Goal: Communication & Community: Answer question/provide support

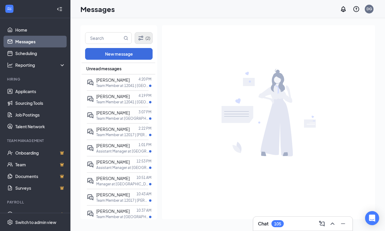
click at [146, 38] on button "(2)" at bounding box center [144, 38] width 18 height 12
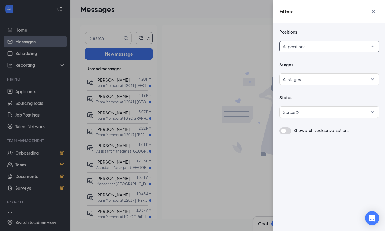
click at [372, 46] on div "All positions" at bounding box center [329, 47] width 100 height 12
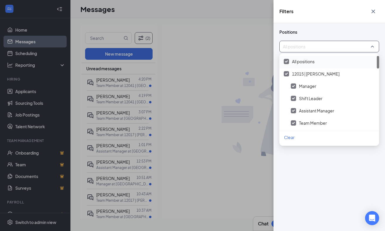
click at [286, 61] on img at bounding box center [286, 61] width 3 height 2
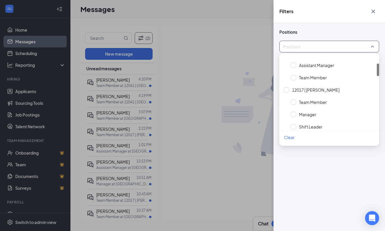
scroll to position [47, 0]
click at [287, 87] on div at bounding box center [286, 88] width 5 height 5
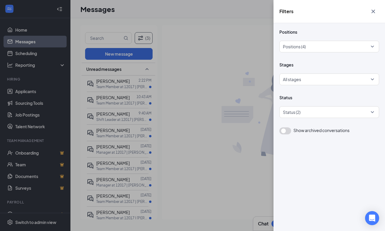
click at [186, 49] on div "Filters Positions Positions (4) Stages All stages Status Status (2) Show archiv…" at bounding box center [192, 115] width 385 height 231
click at [127, 81] on div "Filters Positions Positions (4) Stages All stages Status Status (2) Show archiv…" at bounding box center [192, 115] width 385 height 231
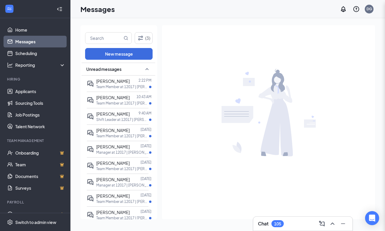
click at [116, 85] on p "Team Member at 12017 | [PERSON_NAME]" at bounding box center [122, 86] width 53 height 5
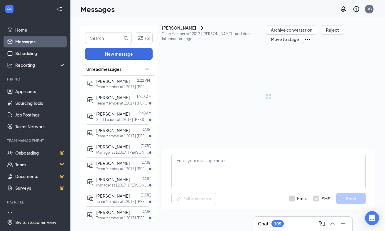
click at [114, 84] on div "[PERSON_NAME]" at bounding box center [112, 81] width 33 height 6
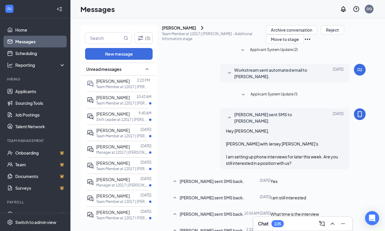
scroll to position [155, 0]
type textarea "Hey Brice, I have time tomorrow morning and Sunday morning. Do you have a prefe…"
click at [106, 101] on p "Team Member at 12017 | [PERSON_NAME]" at bounding box center [122, 103] width 53 height 5
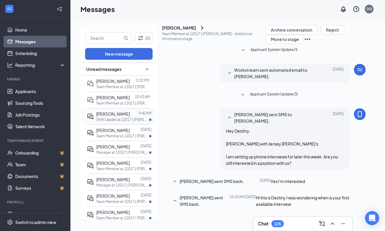
scroll to position [92, 0]
click at [112, 114] on span "[PERSON_NAME]" at bounding box center [112, 113] width 33 height 5
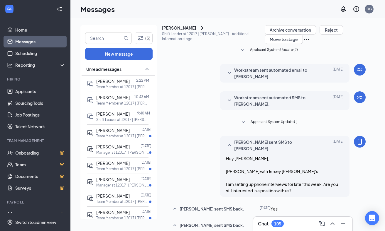
scroll to position [150, 0]
type textarea "H"
type textarea "Hey Mathew, I have time tomorrow morning and Sunday morning. Which works better…"
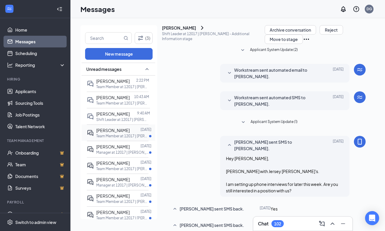
scroll to position [207, 0]
click at [125, 134] on p "Team Member at 12017 | [PERSON_NAME]" at bounding box center [122, 136] width 53 height 5
type textarea "Great! I have time set aside [DATE] morning and [DATE] Morning. Which one works…"
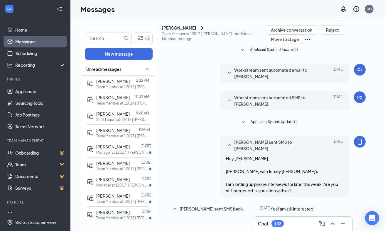
click at [110, 146] on span "[PERSON_NAME]" at bounding box center [112, 146] width 33 height 5
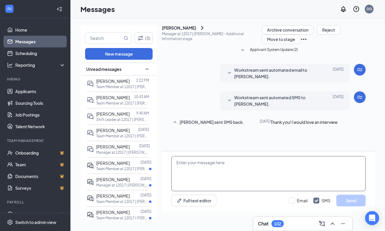
scroll to position [0, 0]
click at [210, 174] on textarea at bounding box center [268, 173] width 194 height 35
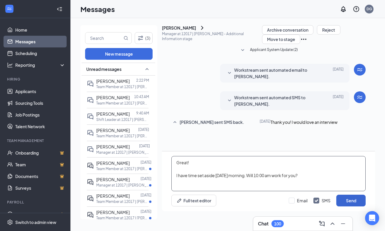
type textarea "Great! I have time set aside [DATE] morning. Will 10:00 am work for you?"
click at [353, 207] on button "Send" at bounding box center [350, 201] width 29 height 12
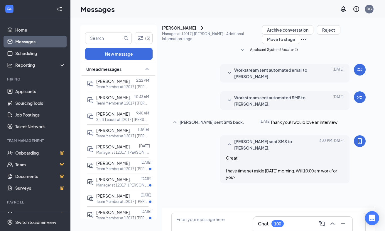
scroll to position [51, 0]
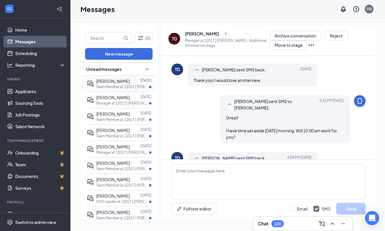
scroll to position [83, 0]
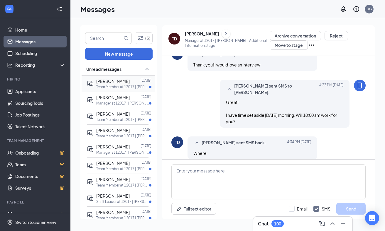
click at [118, 84] on p "Team Member at 12017 | [PERSON_NAME]" at bounding box center [122, 86] width 53 height 5
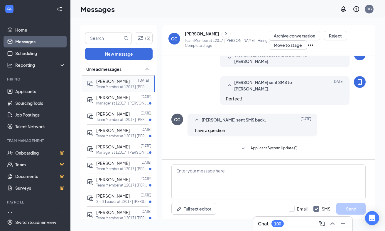
scroll to position [188, 0]
click at [112, 100] on span "[PERSON_NAME]" at bounding box center [112, 97] width 33 height 5
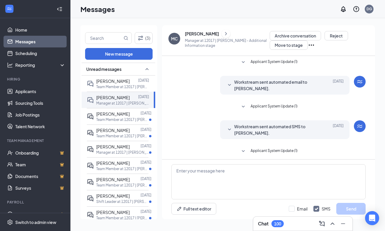
click at [196, 32] on div "[PERSON_NAME]" at bounding box center [202, 34] width 34 height 6
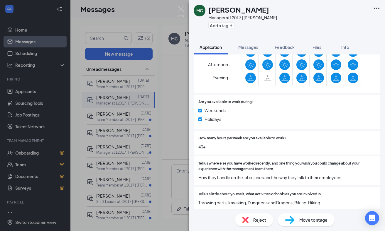
scroll to position [356, 0]
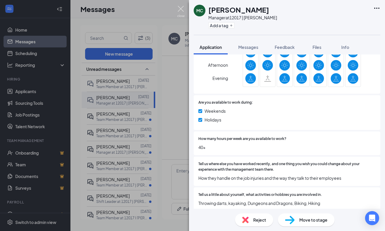
click at [182, 12] on img at bounding box center [180, 11] width 7 height 11
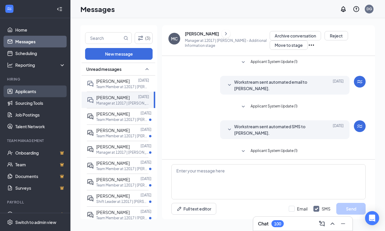
click at [34, 90] on link "Applicants" at bounding box center [40, 92] width 50 height 12
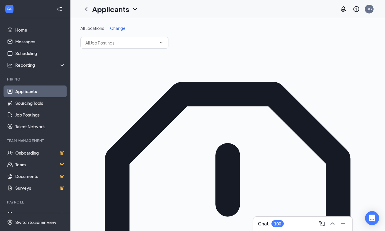
click at [126, 28] on div "All Locations Change" at bounding box center [227, 28] width 294 height 6
click at [121, 28] on span "Change" at bounding box center [118, 28] width 16 height 5
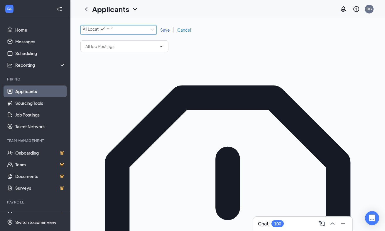
click at [151, 29] on div "All Locations All Locations" at bounding box center [118, 29] width 76 height 9
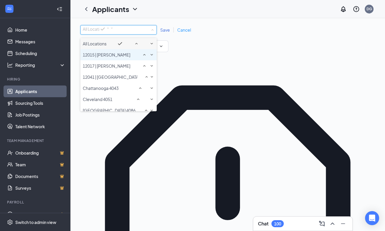
click at [121, 57] on span "12015 | [PERSON_NAME]" at bounding box center [107, 54] width 48 height 5
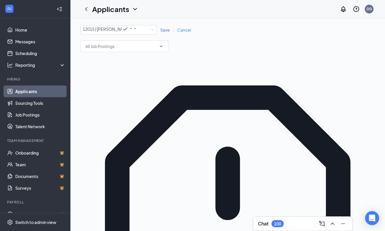
click at [163, 32] on span "Save" at bounding box center [165, 29] width 10 height 5
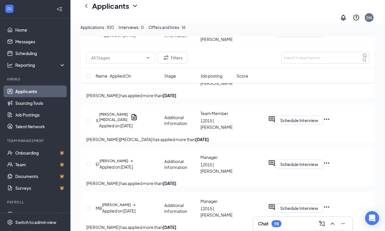
scroll to position [1397, 0]
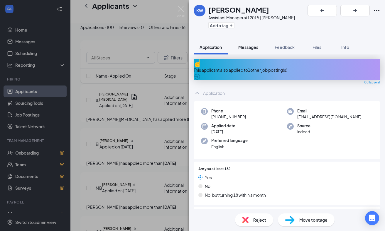
click at [247, 46] on span "Messages" at bounding box center [248, 47] width 20 height 5
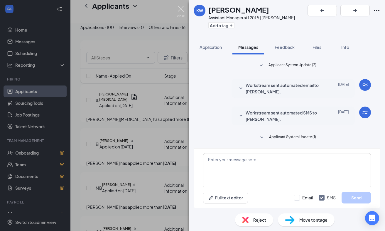
click at [181, 8] on img at bounding box center [180, 11] width 7 height 11
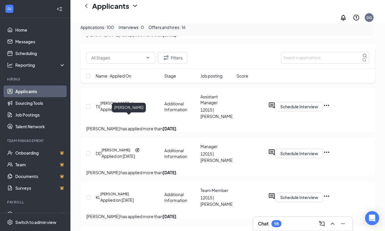
scroll to position [1736, 0]
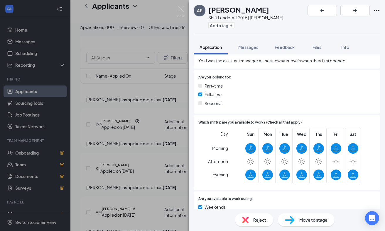
scroll to position [164, 0]
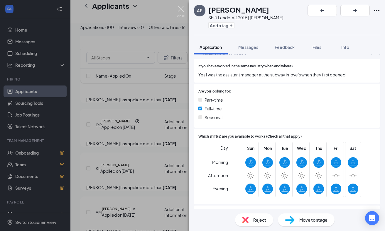
click at [179, 6] on img at bounding box center [180, 11] width 7 height 11
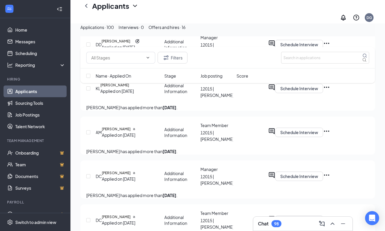
scroll to position [1806, 0]
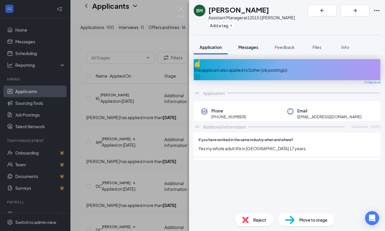
click at [247, 47] on span "Messages" at bounding box center [248, 47] width 20 height 5
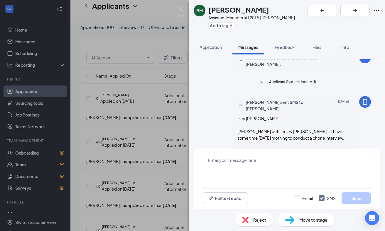
scroll to position [69, 0]
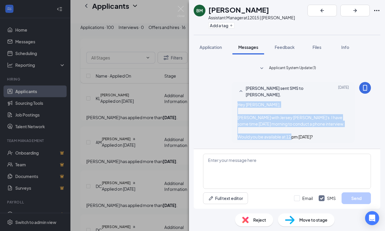
drag, startPoint x: 324, startPoint y: 137, endPoint x: 238, endPoint y: 106, distance: 90.9
click at [238, 106] on div "Hey [PERSON_NAME], [PERSON_NAME] with Jersey [PERSON_NAME]'s. I have some time …" at bounding box center [292, 120] width 111 height 39
copy span "Hey [PERSON_NAME], [PERSON_NAME] with Jersey [PERSON_NAME]'s. I have some time …"
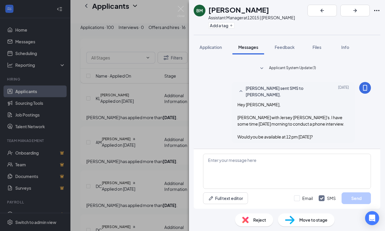
click at [150, 136] on div "BM [PERSON_NAME] Assistant Manager at 12015 | [PERSON_NAME] Add a tag Applicati…" at bounding box center [192, 115] width 385 height 231
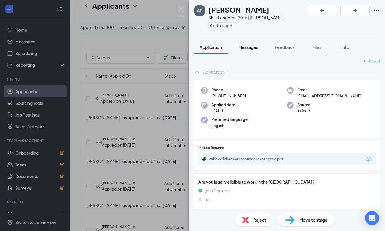
click at [243, 49] on span "Messages" at bounding box center [248, 47] width 20 height 5
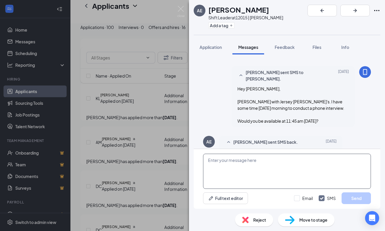
scroll to position [101, 0]
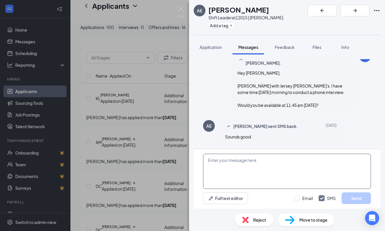
click at [249, 160] on textarea at bounding box center [287, 171] width 168 height 35
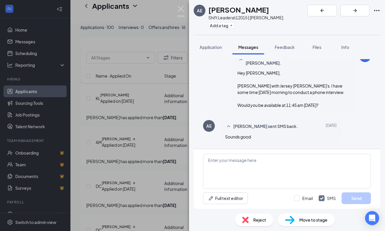
click at [180, 10] on img at bounding box center [180, 11] width 7 height 11
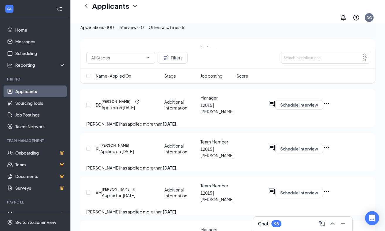
scroll to position [1749, 0]
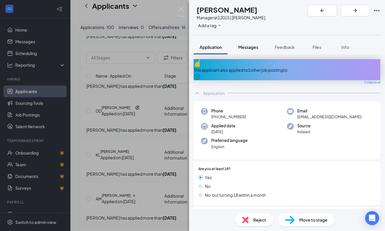
click at [248, 52] on button "Messages" at bounding box center [248, 47] width 32 height 15
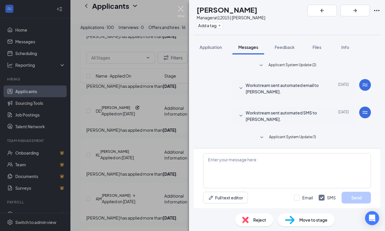
click at [179, 4] on div "TW [PERSON_NAME] Manager at 12015 | [PERSON_NAME] Add a tag Application Message…" at bounding box center [192, 115] width 385 height 231
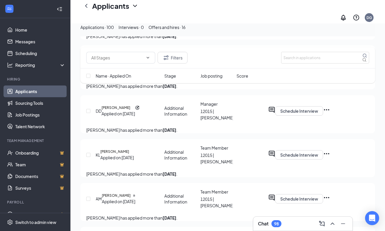
click at [180, 10] on div "Applicants DG" at bounding box center [227, 11] width 314 height 23
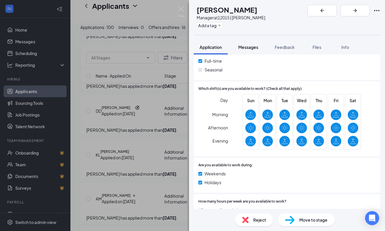
scroll to position [299, 0]
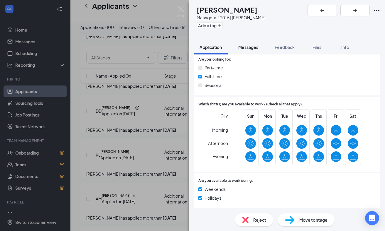
click at [248, 45] on span "Messages" at bounding box center [248, 47] width 20 height 5
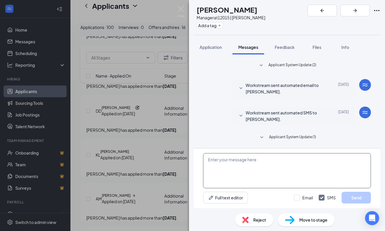
click at [231, 158] on textarea at bounding box center [287, 170] width 168 height 35
click at [222, 159] on textarea "Hey [PERSON_NAME], We" at bounding box center [287, 170] width 168 height 35
click at [223, 172] on textarea "Hey [PERSON_NAME], We" at bounding box center [287, 170] width 168 height 35
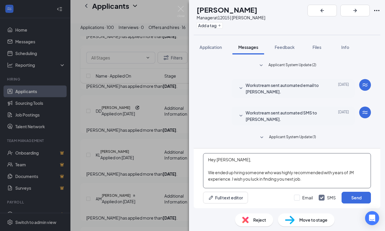
click at [208, 173] on textarea "Hey [PERSON_NAME], We ended up hiring someone who was highly recommended with y…" at bounding box center [287, 170] width 168 height 35
type textarea "Hey [PERSON_NAME], [PERSON_NAME] with Jersey [PERSON_NAME]'s. We ended up hirin…"
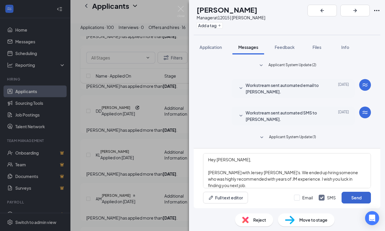
click at [357, 199] on button "Send" at bounding box center [355, 198] width 29 height 12
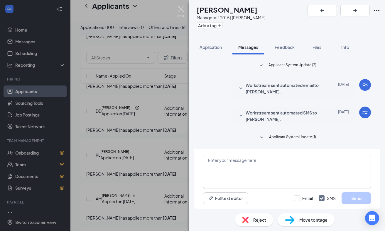
scroll to position [63, 0]
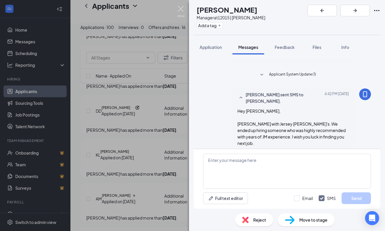
click at [182, 9] on img at bounding box center [180, 11] width 7 height 11
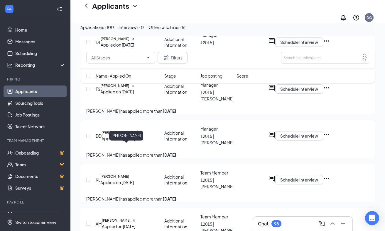
scroll to position [1719, 0]
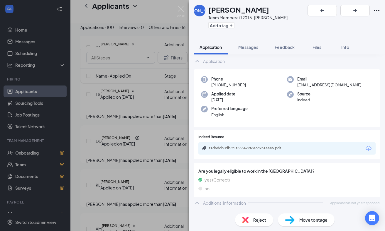
scroll to position [29, 0]
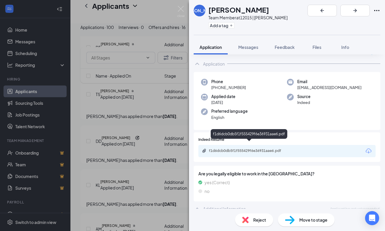
click at [240, 149] on div "f1d6dcb0db5f1f555429f6e36931aae6.pdf" at bounding box center [250, 151] width 82 height 5
click at [181, 8] on img at bounding box center [180, 11] width 7 height 11
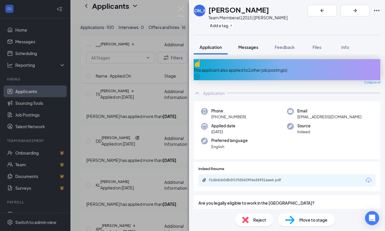
click at [247, 47] on span "Messages" at bounding box center [248, 47] width 20 height 5
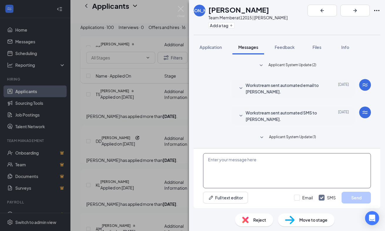
click at [224, 162] on textarea at bounding box center [287, 170] width 168 height 35
paste textarea "Hey [PERSON_NAME], [PERSON_NAME] with Jersey [PERSON_NAME]'s. I have some time …"
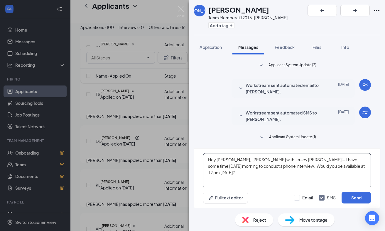
click at [232, 160] on textarea "Hey [PERSON_NAME], [PERSON_NAME] with Jersey [PERSON_NAME]'s. I have some time …" at bounding box center [287, 170] width 168 height 35
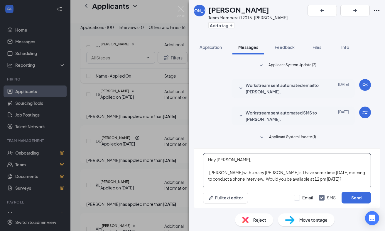
click at [231, 161] on textarea "Hey [PERSON_NAME], [PERSON_NAME] with Jersey [PERSON_NAME]'s. I have some time …" at bounding box center [287, 170] width 168 height 35
click at [211, 173] on textarea "Hey [PERSON_NAME], [PERSON_NAME] with Jersey [PERSON_NAME]'s. I have some time …" at bounding box center [287, 170] width 168 height 35
drag, startPoint x: 336, startPoint y: 180, endPoint x: 306, endPoint y: 171, distance: 31.8
click at [306, 171] on textarea "Hey [PERSON_NAME], [PERSON_NAME] with Jersey [PERSON_NAME]'s. I have some time …" at bounding box center [287, 170] width 168 height 35
type textarea "Hey [PERSON_NAME], [PERSON_NAME] with Jersey [PERSON_NAME]'s. I have some time …"
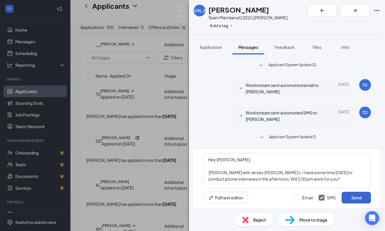
click at [360, 197] on button "Send" at bounding box center [355, 198] width 29 height 12
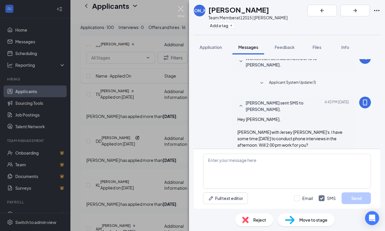
scroll to position [63, 0]
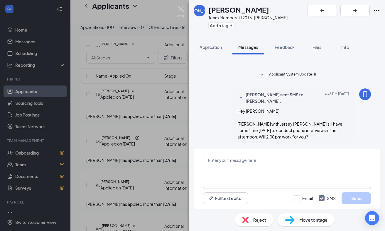
click at [181, 10] on img at bounding box center [180, 11] width 7 height 11
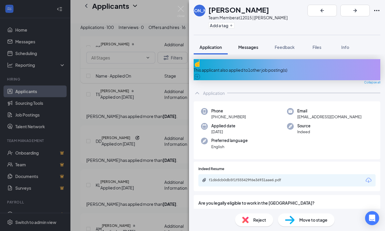
click at [249, 47] on span "Messages" at bounding box center [248, 47] width 20 height 5
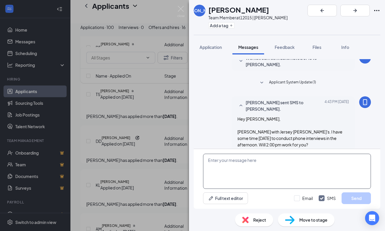
scroll to position [63, 0]
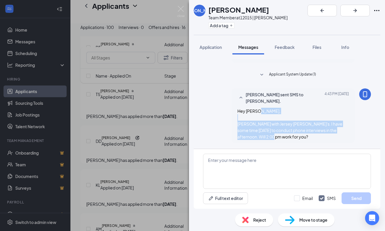
drag, startPoint x: 278, startPoint y: 138, endPoint x: 235, endPoint y: 117, distance: 47.5
click at [235, 117] on div "[PERSON_NAME] sent SMS to [PERSON_NAME]. [DATE] 4:43 PM Hey [PERSON_NAME], [PER…" at bounding box center [292, 116] width 123 height 55
copy span "[PERSON_NAME] with Jersey [PERSON_NAME]'s. I have some time [DATE] to conduct p…"
click at [182, 7] on img at bounding box center [180, 11] width 7 height 11
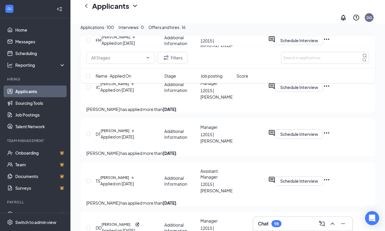
scroll to position [1632, 0]
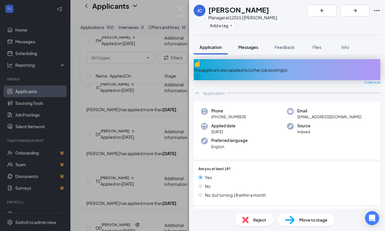
click at [252, 50] on button "Messages" at bounding box center [248, 47] width 32 height 15
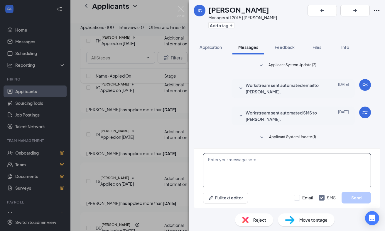
click at [238, 162] on textarea at bounding box center [287, 170] width 168 height 35
paste textarea "[PERSON_NAME] with Jersey [PERSON_NAME]'s. I have some time [DATE] to conduct p…"
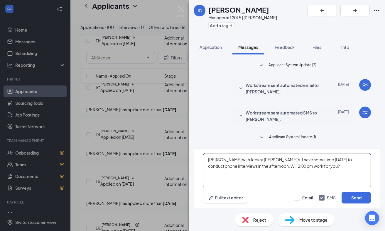
click at [210, 160] on textarea "[PERSON_NAME] with Jersey [PERSON_NAME]'s. I have some time [DATE] to conduct p…" at bounding box center [287, 170] width 168 height 35
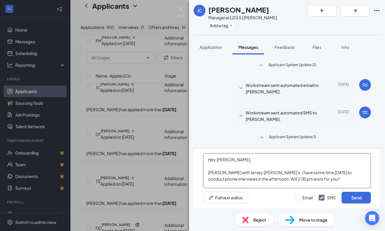
click at [274, 179] on textarea "Hey [PERSON_NAME], [PERSON_NAME] with Jersey [PERSON_NAME]'s. I have some time …" at bounding box center [287, 170] width 168 height 35
click at [319, 178] on textarea "Hey [PERSON_NAME], [PERSON_NAME] with Jersey [PERSON_NAME]'s. I have some time …" at bounding box center [287, 170] width 168 height 35
type textarea "Hey [PERSON_NAME], [PERSON_NAME] with Jersey [PERSON_NAME]'s. I have some time …"
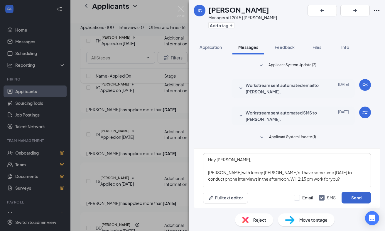
click at [352, 198] on button "Send" at bounding box center [355, 198] width 29 height 12
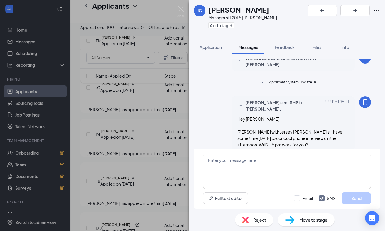
scroll to position [63, 0]
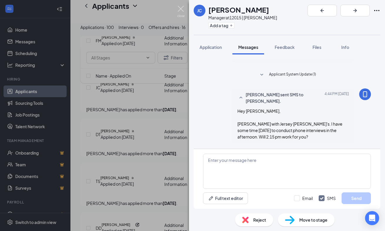
click at [182, 10] on img at bounding box center [180, 11] width 7 height 11
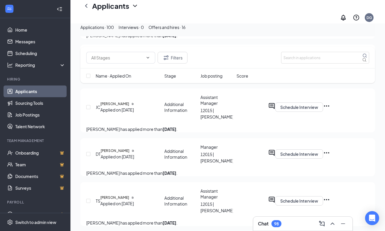
scroll to position [1612, 0]
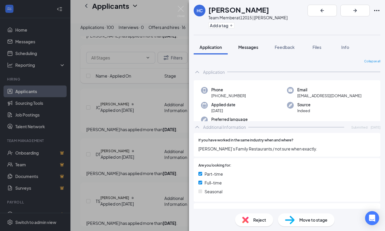
click at [243, 47] on span "Messages" at bounding box center [248, 47] width 20 height 5
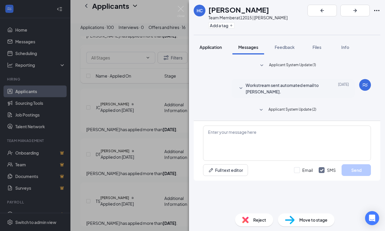
click at [212, 45] on span "Application" at bounding box center [210, 47] width 22 height 5
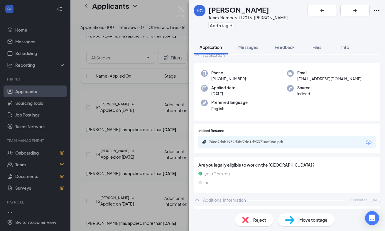
scroll to position [5, 0]
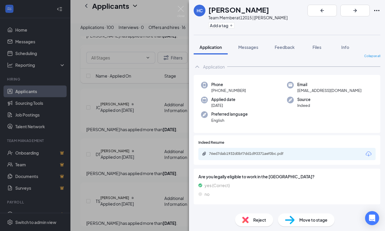
click at [233, 152] on div "76ed7dab1932d0bf7dd1d93371aef0bc.pdf" at bounding box center [250, 154] width 82 height 5
click at [180, 6] on img at bounding box center [180, 11] width 7 height 11
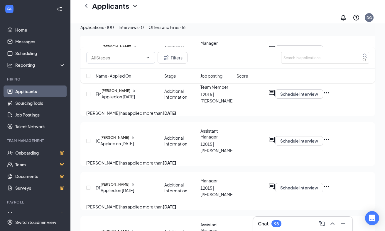
scroll to position [1569, 0]
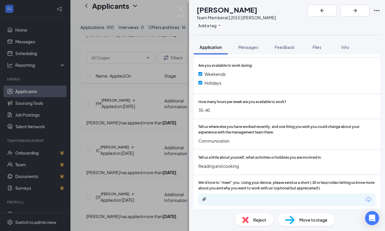
scroll to position [279, 0]
click at [216, 194] on div at bounding box center [286, 200] width 177 height 12
click at [203, 197] on icon "Paperclip" at bounding box center [204, 199] width 5 height 5
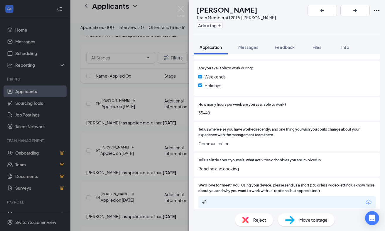
click at [368, 200] on icon "Download" at bounding box center [368, 202] width 6 height 5
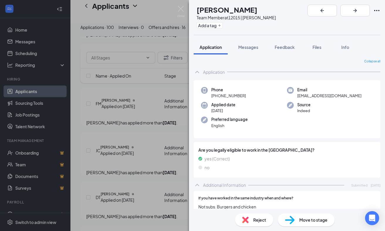
scroll to position [0, 0]
click at [182, 11] on img at bounding box center [180, 11] width 7 height 11
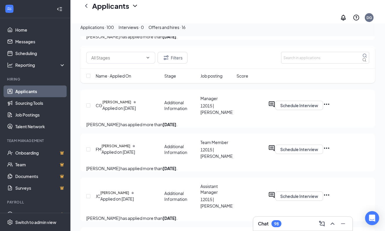
scroll to position [1514, 0]
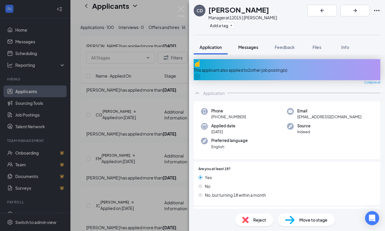
click at [250, 48] on span "Messages" at bounding box center [248, 47] width 20 height 5
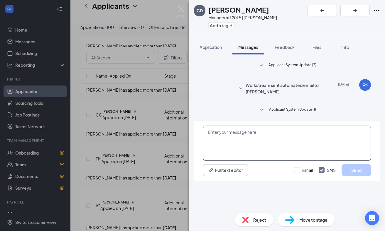
click at [231, 161] on textarea at bounding box center [287, 143] width 168 height 35
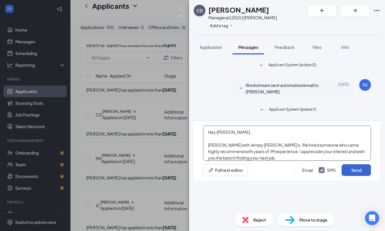
type textarea "Hey [PERSON_NAME], [PERSON_NAME] with Jersey [PERSON_NAME]'s. We hired someone …"
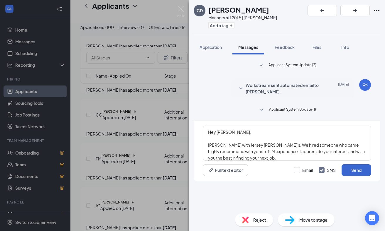
click at [355, 176] on button "Send" at bounding box center [355, 171] width 29 height 12
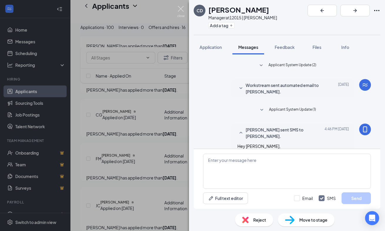
scroll to position [41, 0]
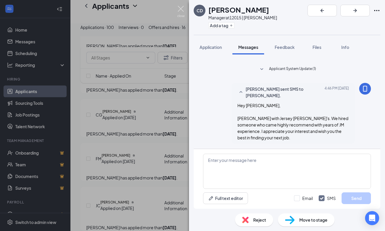
click at [180, 7] on img at bounding box center [180, 11] width 7 height 11
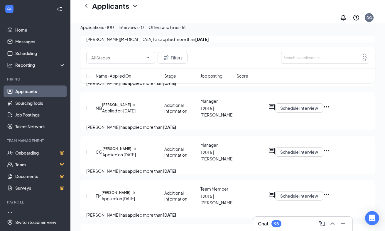
scroll to position [1476, 0]
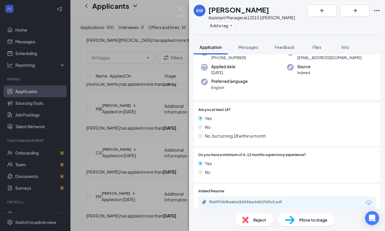
scroll to position [48, 0]
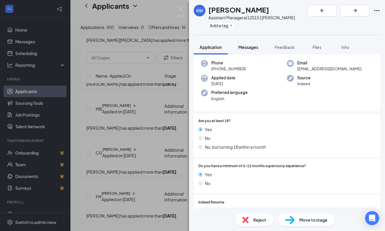
click at [253, 49] on span "Messages" at bounding box center [248, 47] width 20 height 5
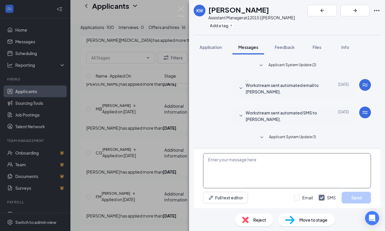
click at [263, 159] on textarea at bounding box center [287, 170] width 168 height 35
paste textarea "[PERSON_NAME] with Jersey [PERSON_NAME]'s. I have some time [DATE] to conduct p…"
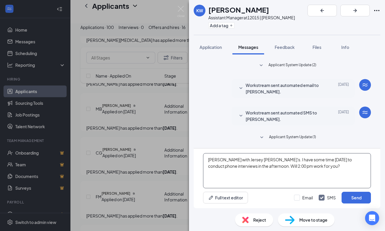
click at [208, 158] on textarea "[PERSON_NAME] with Jersey [PERSON_NAME]'s. I have some time [DATE] to conduct p…" at bounding box center [287, 170] width 168 height 35
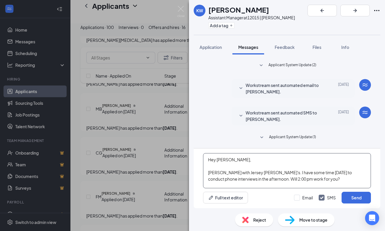
click at [275, 180] on textarea "Hey [PERSON_NAME], [PERSON_NAME] with Jersey [PERSON_NAME]'s. I have some time …" at bounding box center [287, 170] width 168 height 35
type textarea "Hey [PERSON_NAME], [PERSON_NAME] with Jersey [PERSON_NAME]'s. I have some time …"
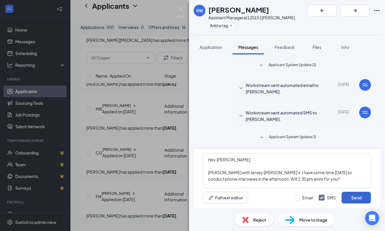
click at [364, 196] on button "Send" at bounding box center [355, 198] width 29 height 12
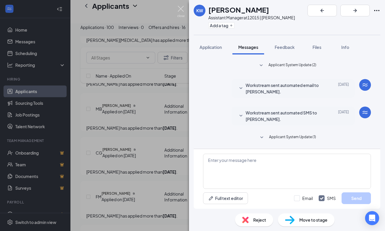
scroll to position [54, 0]
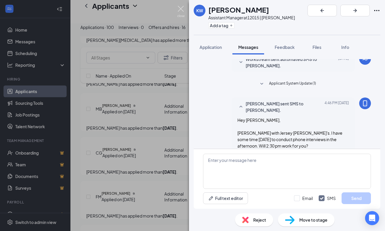
click at [179, 8] on img at bounding box center [180, 11] width 7 height 11
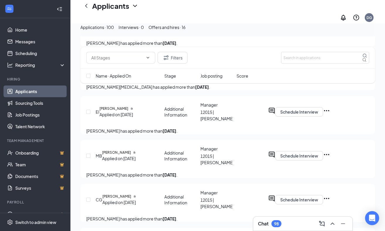
scroll to position [1428, 0]
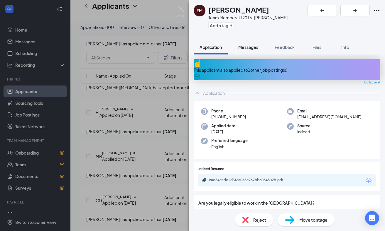
click at [252, 48] on span "Messages" at bounding box center [248, 47] width 20 height 5
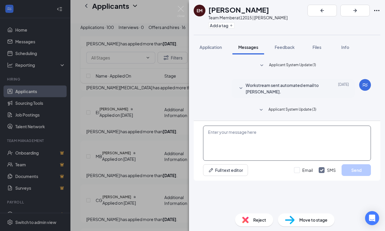
click at [241, 161] on textarea at bounding box center [287, 143] width 168 height 35
paste textarea "[PERSON_NAME] with Jersey [PERSON_NAME]'s. I have some time [DATE] to conduct p…"
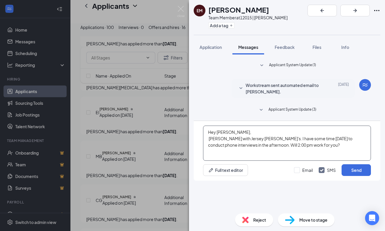
click at [238, 159] on textarea "Hey [PERSON_NAME], [PERSON_NAME] with Jersey [PERSON_NAME]'s. I have some time …" at bounding box center [287, 143] width 168 height 35
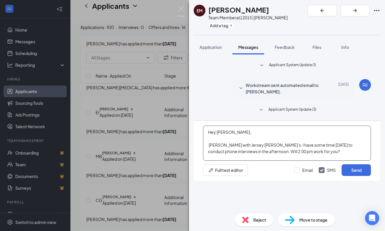
click at [209, 161] on textarea "Hey [PERSON_NAME], [PERSON_NAME] with Jersey [PERSON_NAME]'s. I have some time …" at bounding box center [287, 143] width 168 height 35
type textarea "Hey [PERSON_NAME], [PERSON_NAME] with Jersey [PERSON_NAME]'s. I have some time …"
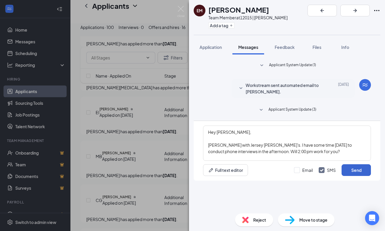
click at [360, 176] on button "Send" at bounding box center [355, 171] width 29 height 12
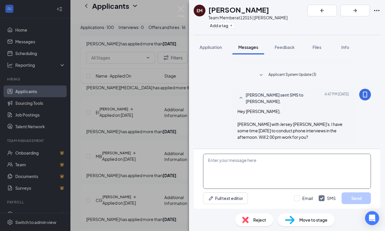
scroll to position [35, 0]
click at [295, 171] on textarea at bounding box center [287, 171] width 168 height 35
type textarea "Apologies. I meant 3:00 pm."
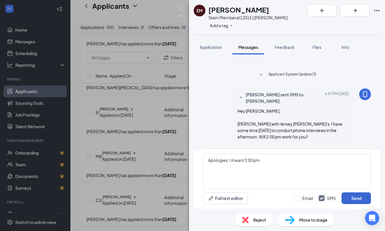
click at [364, 201] on button "Send" at bounding box center [355, 199] width 29 height 12
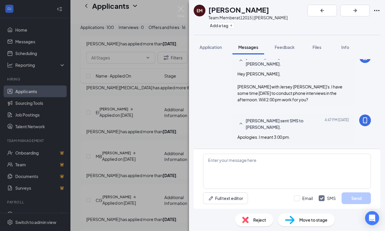
scroll to position [73, 0]
click at [182, 10] on img at bounding box center [180, 11] width 7 height 11
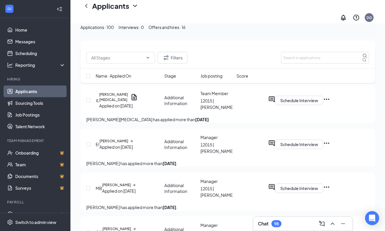
scroll to position [1392, 0]
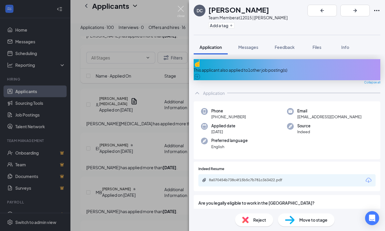
click at [180, 8] on img at bounding box center [180, 11] width 7 height 11
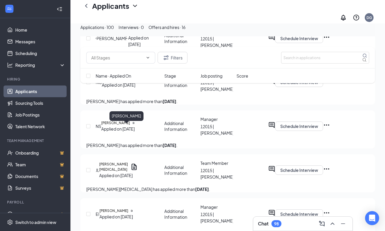
scroll to position [1318, 0]
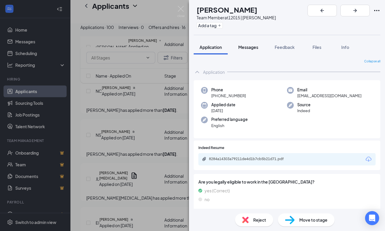
click at [250, 48] on span "Messages" at bounding box center [248, 47] width 20 height 5
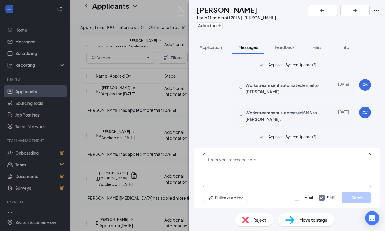
click at [237, 168] on textarea at bounding box center [287, 170] width 168 height 35
paste textarea "[PERSON_NAME] with Jersey [PERSON_NAME]'s. I have some time [DATE] to conduct p…"
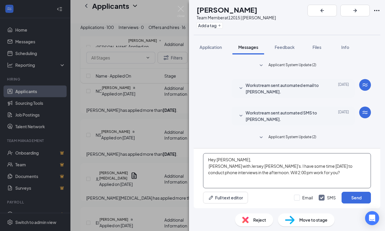
click at [209, 166] on textarea "Hey [PERSON_NAME], [PERSON_NAME] with Jersey [PERSON_NAME]'s. I have some time …" at bounding box center [287, 170] width 168 height 35
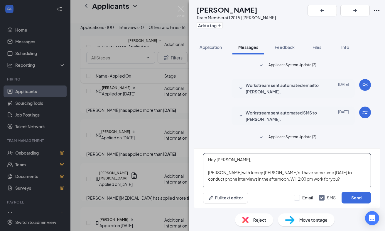
click at [270, 180] on textarea "Hey [PERSON_NAME], [PERSON_NAME] with Jersey [PERSON_NAME]'s. I have some time …" at bounding box center [287, 170] width 168 height 35
click at [329, 183] on textarea "Hey [PERSON_NAME], [PERSON_NAME] with Jersey [PERSON_NAME]'s. I have some time …" at bounding box center [287, 170] width 168 height 35
type textarea "Hey [PERSON_NAME], [PERSON_NAME] with Jersey [PERSON_NAME]'s. I have some time …"
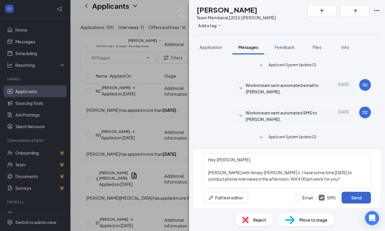
click at [353, 196] on button "Send" at bounding box center [355, 198] width 29 height 12
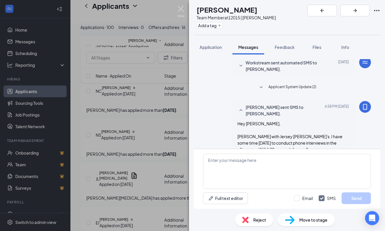
scroll to position [63, 0]
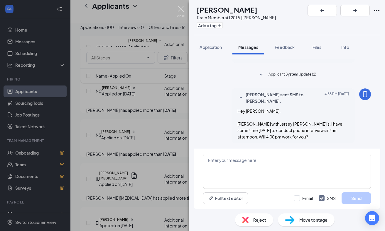
click at [181, 8] on img at bounding box center [180, 11] width 7 height 11
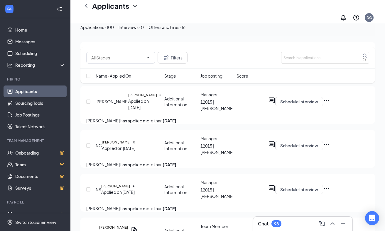
scroll to position [1257, 0]
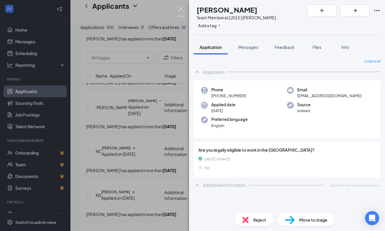
click at [180, 7] on img at bounding box center [180, 11] width 7 height 11
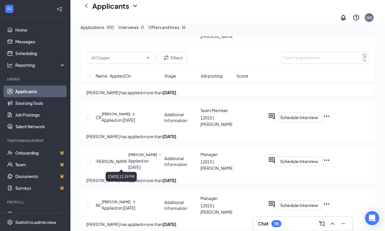
scroll to position [1203, 0]
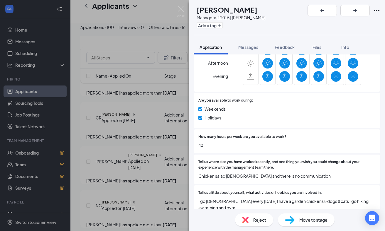
scroll to position [385, 0]
click at [182, 10] on img at bounding box center [180, 11] width 7 height 11
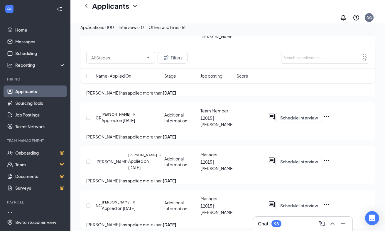
scroll to position [1166, 0]
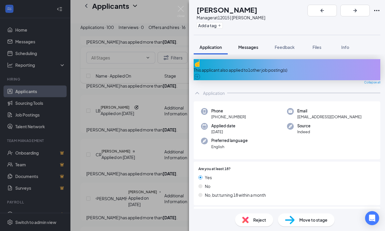
click at [248, 48] on span "Messages" at bounding box center [248, 47] width 20 height 5
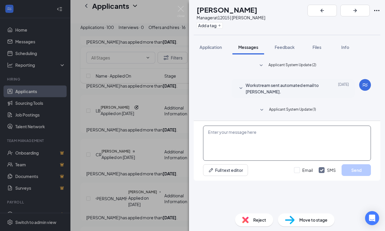
click at [261, 161] on textarea at bounding box center [287, 143] width 168 height 35
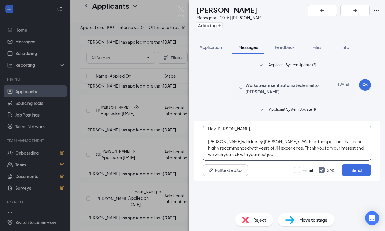
scroll to position [4, 0]
type textarea "Hey [PERSON_NAME], [PERSON_NAME] with Jersey [PERSON_NAME]'s. We hired an appli…"
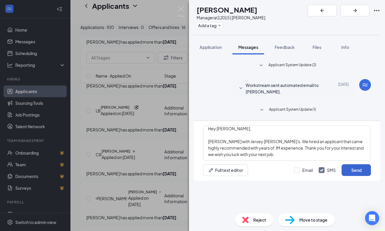
click at [354, 176] on button "Send" at bounding box center [355, 171] width 29 height 12
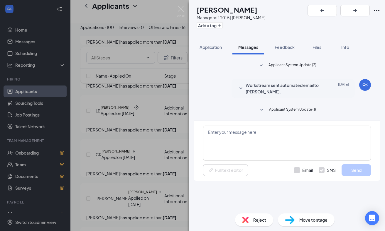
scroll to position [0, 0]
click at [180, 7] on img at bounding box center [180, 11] width 7 height 11
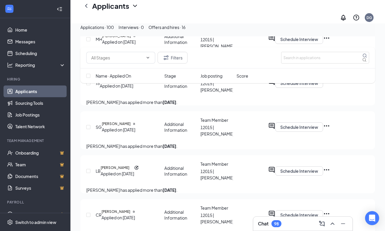
scroll to position [1104, 0]
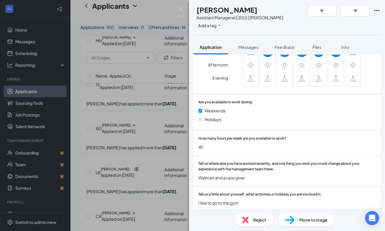
scroll to position [356, 0]
click at [181, 7] on img at bounding box center [180, 11] width 7 height 11
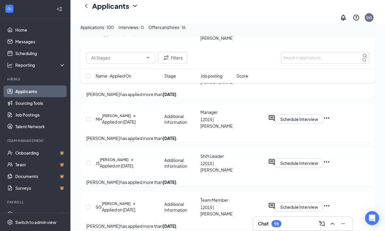
scroll to position [1020, 0]
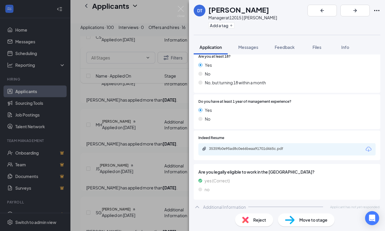
scroll to position [94, 0]
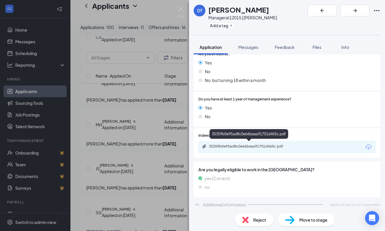
click at [262, 142] on div "35359b0e95ad8c0e66beaa91701d465c.pdf" at bounding box center [286, 147] width 177 height 12
click at [233, 147] on div "35359b0e95ad8c0e66beaa91701d465c.pdf" at bounding box center [250, 146] width 82 height 5
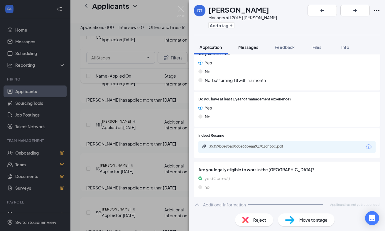
click at [252, 45] on span "Messages" at bounding box center [248, 47] width 20 height 5
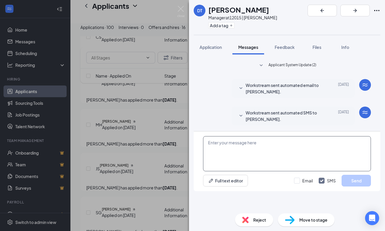
click at [239, 161] on textarea at bounding box center [287, 153] width 168 height 35
click at [209, 172] on textarea "Hey Destiny, We hired someone" at bounding box center [287, 153] width 168 height 35
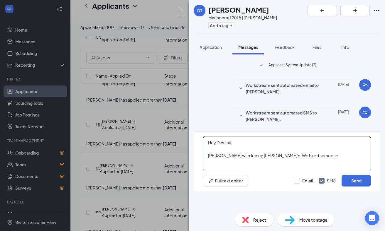
click at [316, 172] on textarea "Hey Destiny, [PERSON_NAME] with Jersey [PERSON_NAME]'s. We hired someone" at bounding box center [287, 153] width 168 height 35
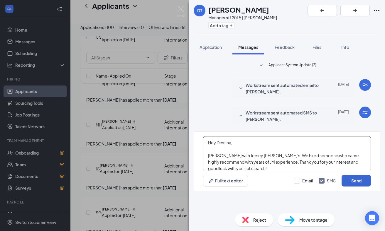
type textarea "Hey Destiny, [PERSON_NAME] with Jersey [PERSON_NAME]'s. We hired someone who ca…"
click at [352, 187] on button "Send" at bounding box center [355, 181] width 29 height 12
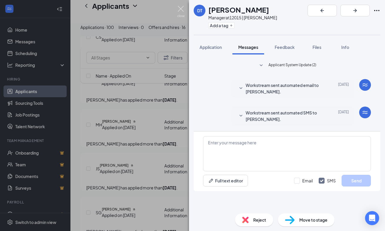
click at [179, 7] on img at bounding box center [180, 11] width 7 height 11
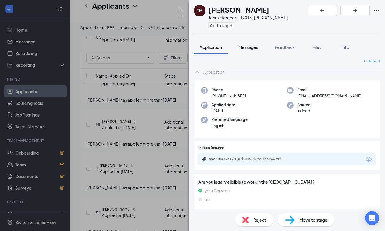
scroll to position [0, 0]
click at [245, 45] on span "Messages" at bounding box center [248, 47] width 20 height 5
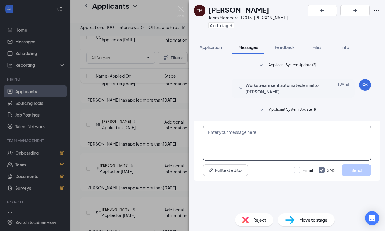
click at [237, 161] on textarea at bounding box center [287, 143] width 168 height 35
paste textarea "[PERSON_NAME] with Jersey [PERSON_NAME]'s. I have some time [DATE] to conduct p…"
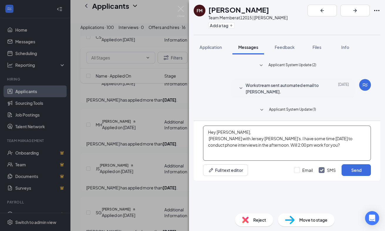
click at [209, 161] on textarea "Hey [PERSON_NAME], [PERSON_NAME] with Jersey [PERSON_NAME]'s. I have some time …" at bounding box center [287, 143] width 168 height 35
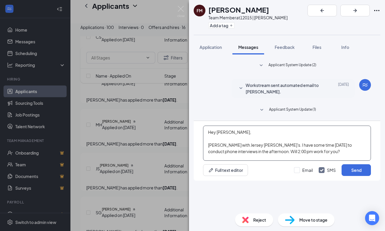
click at [271, 161] on textarea "Hey [PERSON_NAME], [PERSON_NAME] with Jersey [PERSON_NAME]'s. I have some time …" at bounding box center [287, 143] width 168 height 35
click at [274, 161] on textarea "Hey [PERSON_NAME], [PERSON_NAME] with Jersey [PERSON_NAME]'s. I have some time …" at bounding box center [287, 143] width 168 height 35
click at [277, 161] on textarea "Hey [PERSON_NAME], [PERSON_NAME] with Jersey [PERSON_NAME]'s. I have some time …" at bounding box center [287, 143] width 168 height 35
click at [311, 161] on textarea "Hey [PERSON_NAME], [PERSON_NAME] with Jersey [PERSON_NAME]'s. I have some time …" at bounding box center [287, 143] width 168 height 35
type textarea "Hey [PERSON_NAME], [PERSON_NAME] with Jersey [PERSON_NAME]'s. I have some time …"
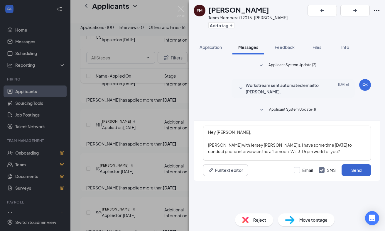
click at [354, 176] on button "Send" at bounding box center [355, 171] width 29 height 12
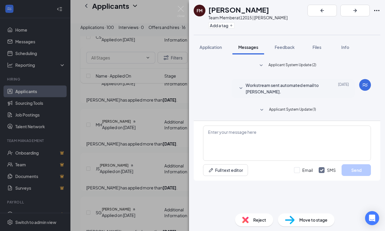
scroll to position [35, 0]
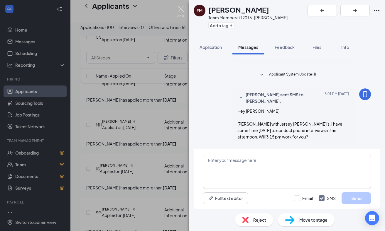
click at [181, 7] on img at bounding box center [180, 11] width 7 height 11
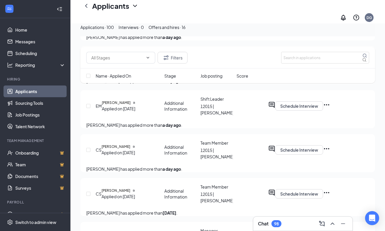
scroll to position [860, 0]
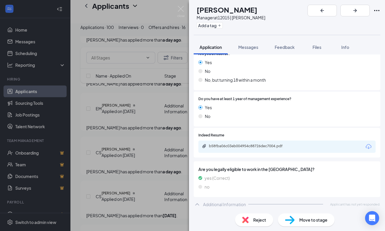
scroll to position [94, 0]
click at [249, 145] on div "b58fba06c03eb004954c88726dec7004.pdf" at bounding box center [250, 146] width 82 height 5
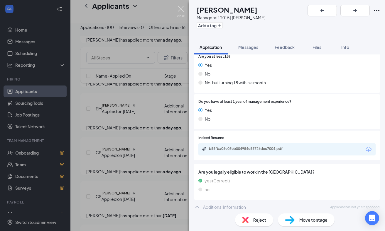
click at [182, 9] on img at bounding box center [180, 11] width 7 height 11
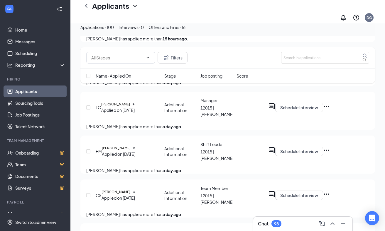
scroll to position [817, 0]
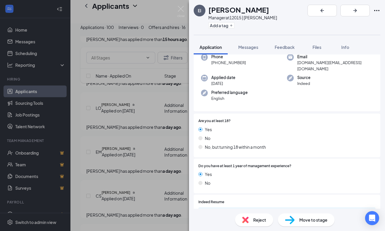
scroll to position [47, 0]
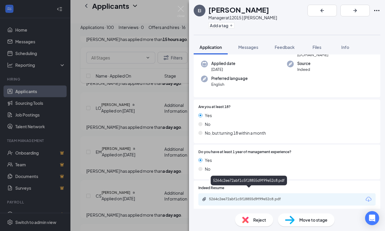
click at [230, 197] on div "5264c2ee72abf1c5f18855d9f99e52c8.pdf" at bounding box center [250, 199] width 82 height 5
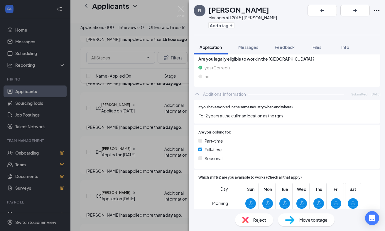
scroll to position [133, 0]
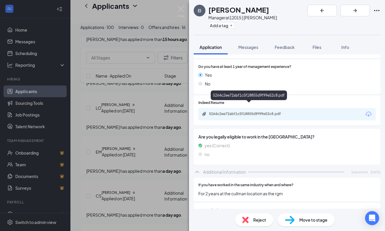
click at [235, 112] on div "5264c2ee72abf1c5f18855d9f99e52c8.pdf" at bounding box center [250, 114] width 82 height 5
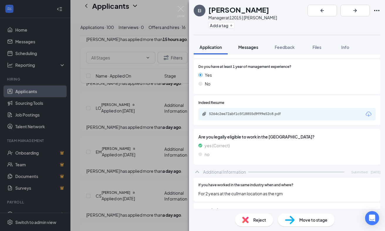
click at [251, 47] on span "Messages" at bounding box center [248, 47] width 20 height 5
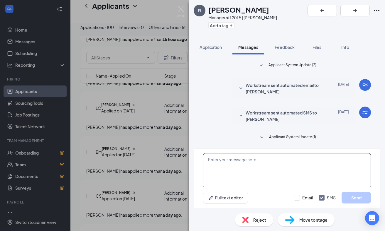
click at [245, 168] on textarea at bounding box center [287, 170] width 168 height 35
paste textarea "I have someone looking to pick up hours [DATE] and if you’re coming, I don’t ha…"
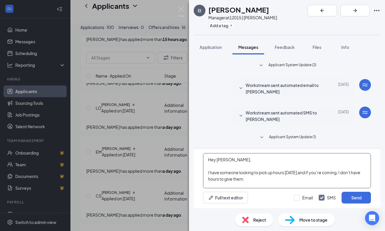
drag, startPoint x: 267, startPoint y: 182, endPoint x: 195, endPoint y: 172, distance: 72.5
click at [195, 172] on div "Hey [PERSON_NAME], I have someone looking to pick up hours [DATE] and if you’re…" at bounding box center [287, 179] width 186 height 60
type textarea "Hey [PERSON_NAME], [PERSON_NAME] with Jersey [PERSON_NAME]'s. I have some time …"
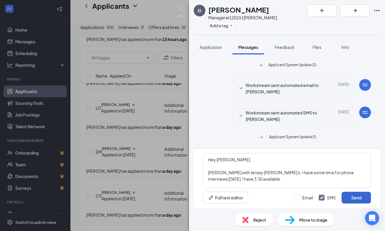
click at [353, 200] on button "Send" at bounding box center [355, 198] width 29 height 12
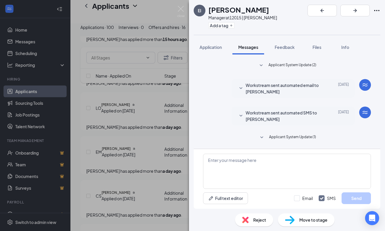
scroll to position [44, 0]
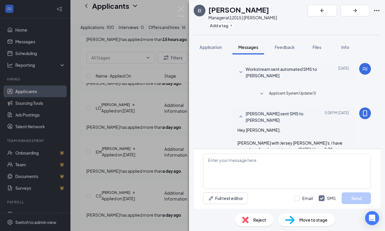
click at [179, 4] on div "EI [PERSON_NAME] Manager at 12015 | [PERSON_NAME] Add a tag Application Message…" at bounding box center [192, 115] width 385 height 231
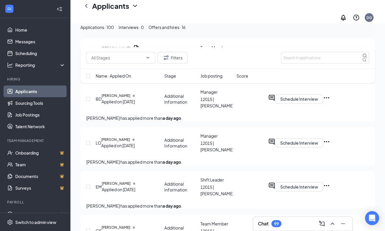
scroll to position [782, 0]
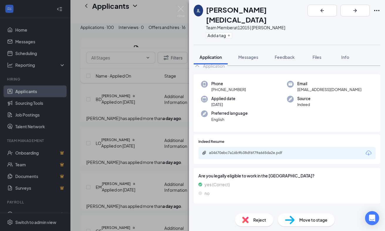
scroll to position [13, 0]
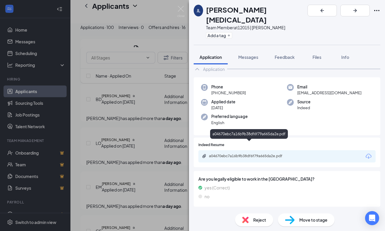
click at [267, 154] on div "a04670ebc7a16b9b38df6f79a665da2e.pdf" at bounding box center [250, 156] width 82 height 5
click at [181, 11] on img at bounding box center [180, 11] width 7 height 11
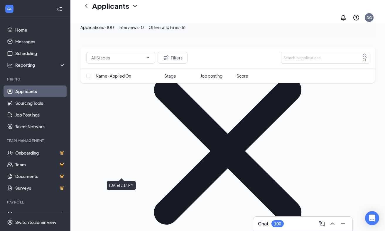
scroll to position [357, 0]
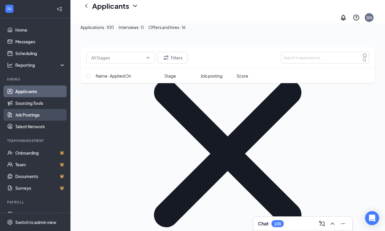
click at [42, 115] on link "Job Postings" at bounding box center [40, 115] width 50 height 12
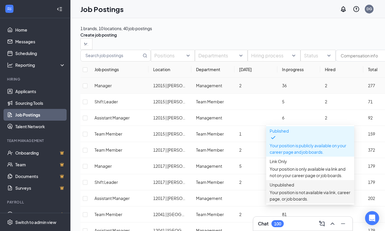
click at [297, 189] on p "Your position is not available via link, career page, or job boards." at bounding box center [309, 195] width 81 height 13
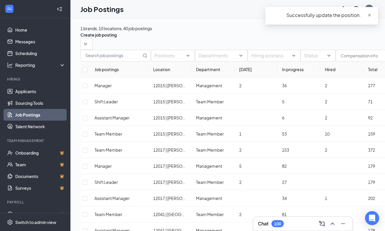
click at [369, 13] on span "close" at bounding box center [369, 15] width 4 height 4
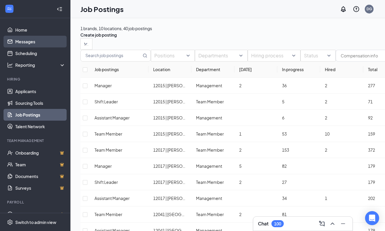
click at [22, 43] on link "Messages" at bounding box center [40, 42] width 50 height 12
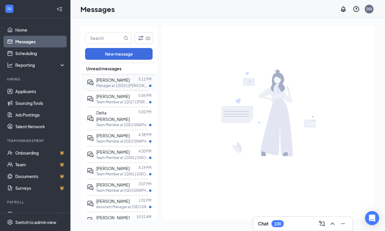
click at [130, 81] on div at bounding box center [134, 80] width 9 height 6
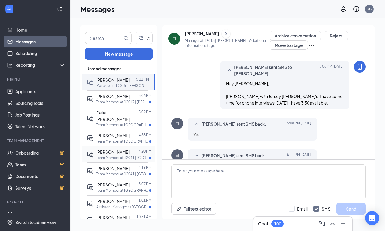
scroll to position [100, 0]
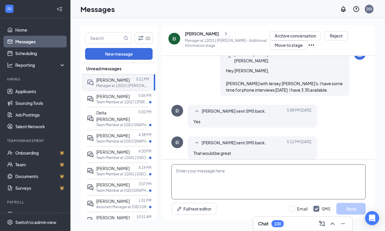
click at [194, 174] on textarea at bounding box center [268, 182] width 194 height 35
type textarea "Great! I'll give you a call [DATE]."
click at [352, 208] on button "Send" at bounding box center [350, 209] width 29 height 12
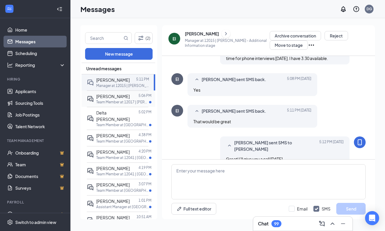
click at [130, 97] on div at bounding box center [134, 96] width 9 height 6
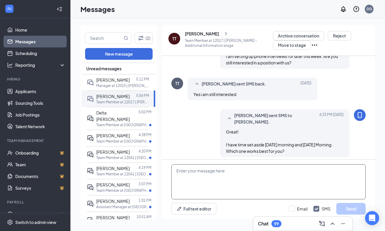
scroll to position [176, 0]
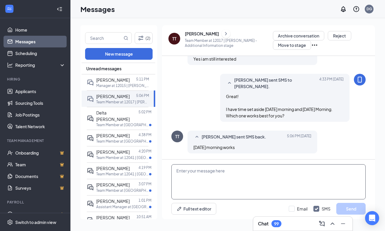
click at [211, 174] on textarea at bounding box center [268, 182] width 194 height 35
type textarea "9"
type textarea "I have 9:00 am available. Will give you a call then."
click at [355, 207] on button "Send" at bounding box center [350, 209] width 29 height 12
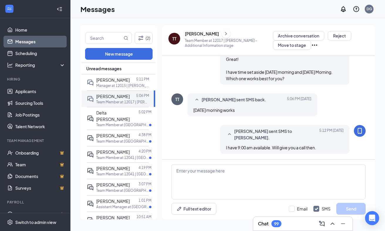
scroll to position [213, 0]
click at [218, 16] on div "Messages DG" at bounding box center [227, 9] width 314 height 18
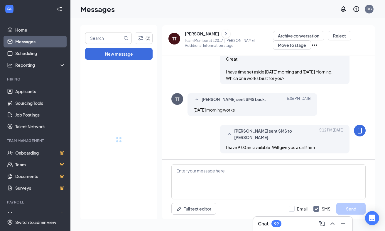
scroll to position [0, 0]
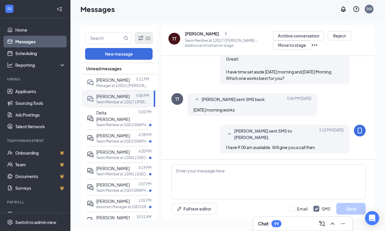
click at [145, 41] on button "(2)" at bounding box center [144, 38] width 18 height 12
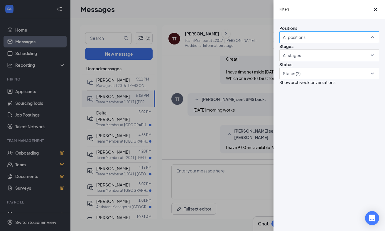
click at [373, 43] on div "All positions" at bounding box center [329, 37] width 100 height 12
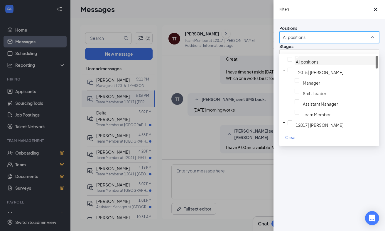
click at [296, 58] on img at bounding box center [297, 57] width 3 height 2
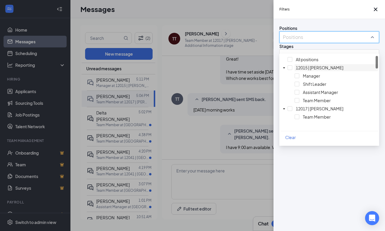
click at [296, 64] on div at bounding box center [336, 64] width 81 height 0
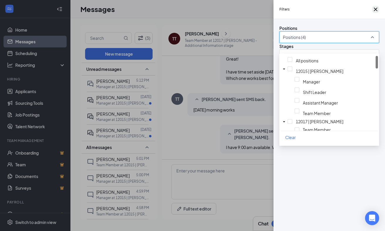
click at [373, 12] on icon "Cross" at bounding box center [375, 9] width 7 height 7
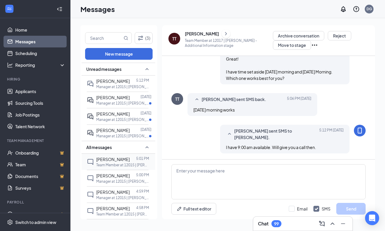
click at [126, 163] on div "[PERSON_NAME]" at bounding box center [112, 159] width 33 height 6
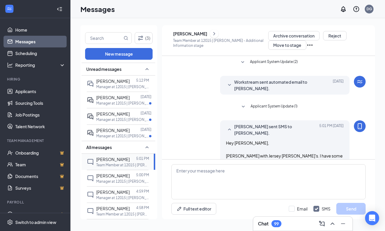
scroll to position [21, 0]
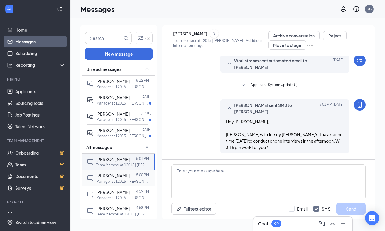
click at [117, 184] on p "Manager at 12015 | [PERSON_NAME]" at bounding box center [122, 181] width 53 height 5
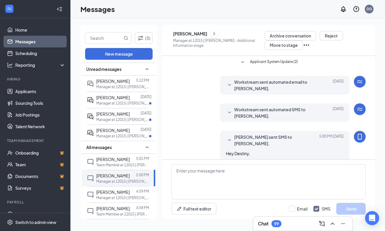
scroll to position [26, 0]
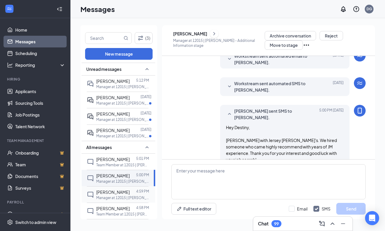
click at [130, 196] on div at bounding box center [133, 192] width 6 height 6
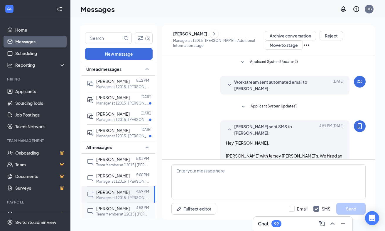
scroll to position [22, 0]
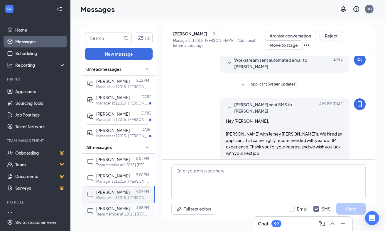
click at [122, 211] on span "[PERSON_NAME]" at bounding box center [112, 208] width 33 height 5
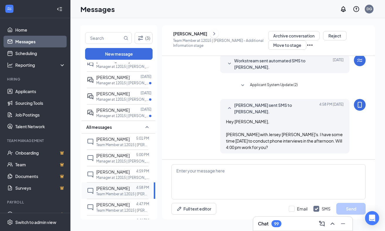
scroll to position [35, 0]
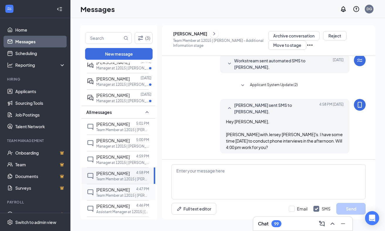
click at [120, 198] on p "Team Member at 12015 | [PERSON_NAME]" at bounding box center [122, 195] width 53 height 5
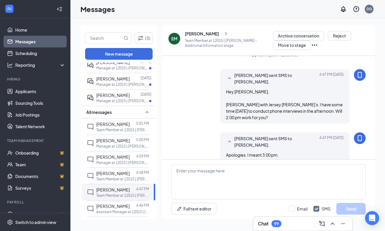
scroll to position [59, 0]
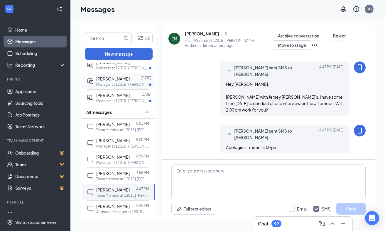
click at [130, 81] on div at bounding box center [135, 79] width 11 height 6
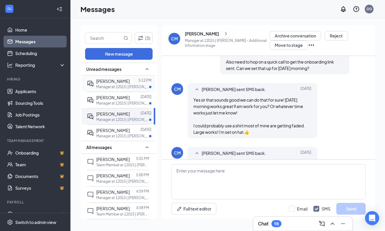
click at [133, 86] on p "Manager at 12015 | [PERSON_NAME]" at bounding box center [122, 86] width 53 height 5
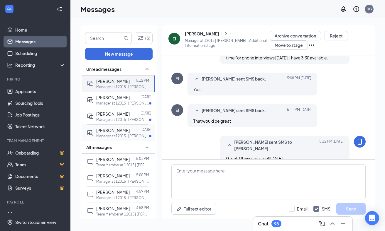
scroll to position [163, 0]
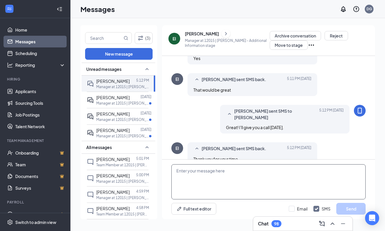
click at [244, 176] on textarea at bounding box center [268, 182] width 194 height 35
type textarea "Absolutely."
drag, startPoint x: 204, startPoint y: 171, endPoint x: 162, endPoint y: 170, distance: 41.7
click at [162, 170] on div "Absolutely. Full text editor Email SMS Send" at bounding box center [268, 190] width 213 height 60
click at [110, 95] on span "[PERSON_NAME]" at bounding box center [112, 97] width 33 height 5
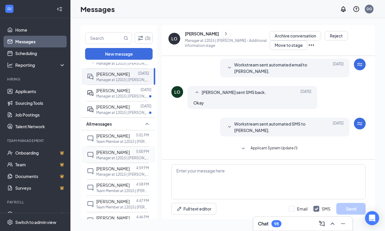
scroll to position [37, 0]
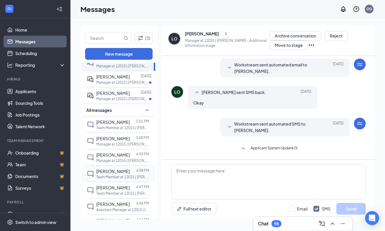
click at [117, 174] on span "[PERSON_NAME]" at bounding box center [112, 171] width 33 height 5
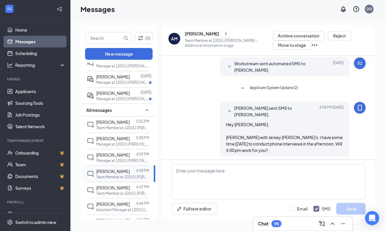
scroll to position [49, 0]
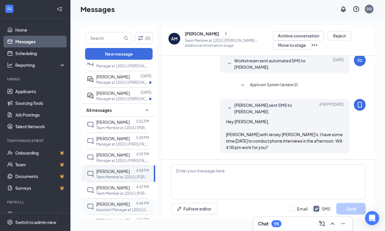
click at [108, 207] on span "[PERSON_NAME]" at bounding box center [112, 204] width 33 height 5
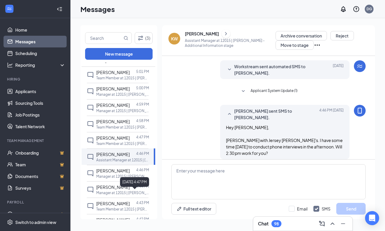
scroll to position [89, 0]
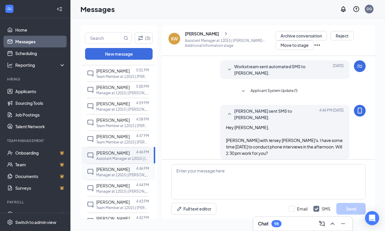
click at [113, 173] on div "[PERSON_NAME]" at bounding box center [112, 169] width 33 height 6
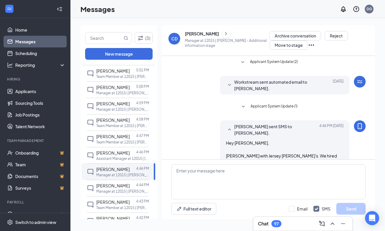
scroll to position [22, 0]
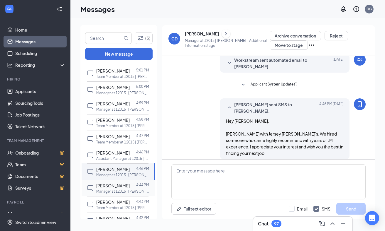
click at [111, 189] on span "[PERSON_NAME]" at bounding box center [112, 185] width 33 height 5
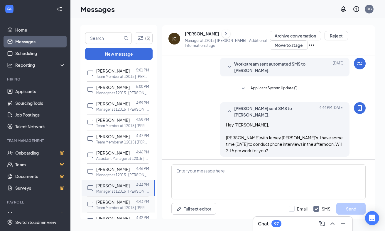
scroll to position [49, 0]
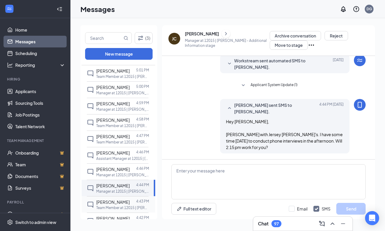
click at [110, 206] on div "[PERSON_NAME]" at bounding box center [112, 202] width 33 height 6
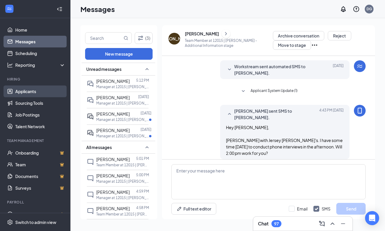
click at [34, 92] on link "Applicants" at bounding box center [40, 92] width 50 height 12
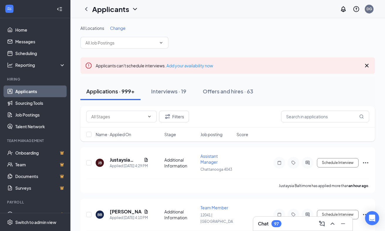
click at [121, 29] on span "Change" at bounding box center [118, 28] width 16 height 5
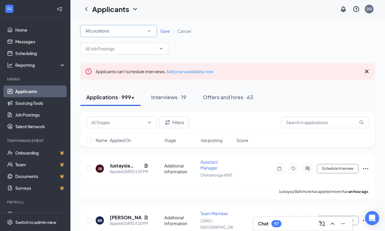
click at [149, 33] on icon "SmallChevronDown" at bounding box center [148, 30] width 5 height 5
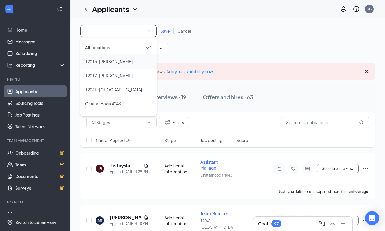
click at [128, 63] on div "12015 | [PERSON_NAME]" at bounding box center [118, 61] width 67 height 7
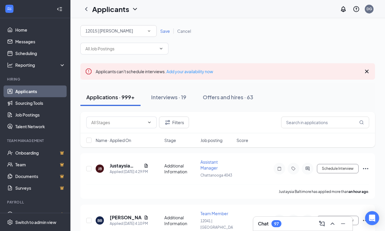
click at [165, 29] on span "Save" at bounding box center [165, 30] width 10 height 5
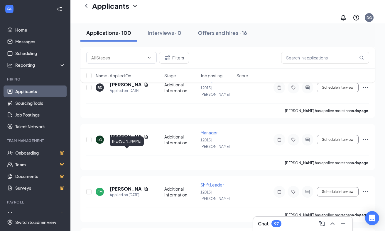
scroll to position [232, 0]
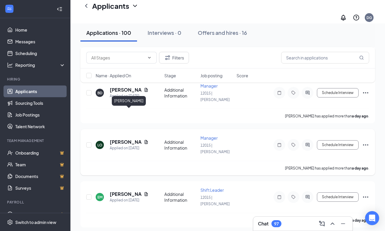
click at [119, 139] on h5 "[PERSON_NAME]" at bounding box center [126, 142] width 32 height 6
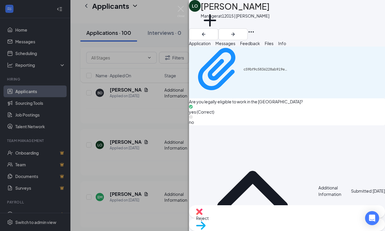
scroll to position [356, 0]
click at [181, 9] on img at bounding box center [180, 11] width 7 height 11
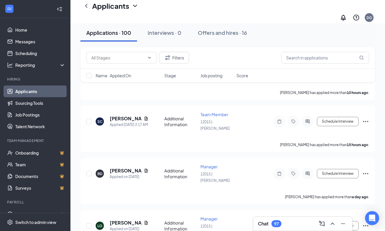
scroll to position [153, 0]
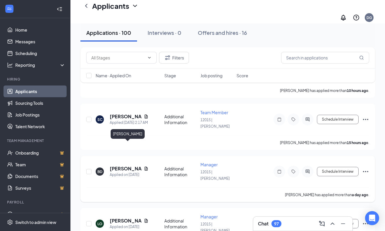
click at [120, 166] on h5 "[PERSON_NAME]" at bounding box center [126, 169] width 32 height 6
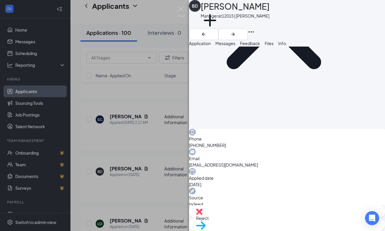
scroll to position [94, 0]
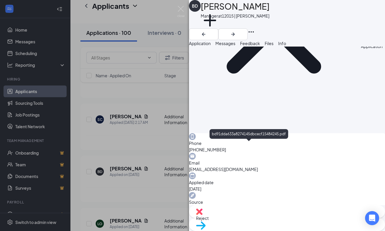
click at [235, 46] on span "Messages" at bounding box center [225, 43] width 20 height 5
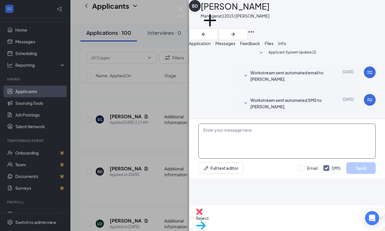
click at [252, 159] on textarea at bounding box center [286, 141] width 177 height 35
drag, startPoint x: 250, startPoint y: 172, endPoint x: 198, endPoint y: 172, distance: 52.5
click at [198, 172] on div "Hey Brian, David Garrison with Full text editor Email SMS Send" at bounding box center [287, 149] width 196 height 60
click at [264, 159] on textarea "Hey Brian, David Garrison with" at bounding box center [286, 141] width 177 height 35
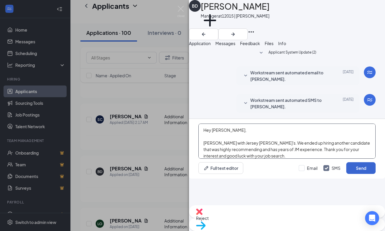
type textarea "Hey Brian, David Garrison with Jersey Mike's. We ended up hiring another candid…"
click at [362, 174] on button "Send" at bounding box center [360, 168] width 29 height 12
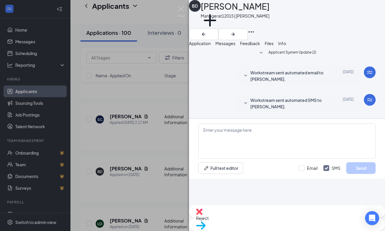
click at [180, 4] on div "BD Brian Dempsey Manager at 12015 | JM Cullman Add a tag Application Messages F…" at bounding box center [192, 115] width 385 height 231
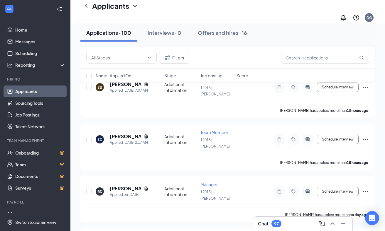
scroll to position [126, 0]
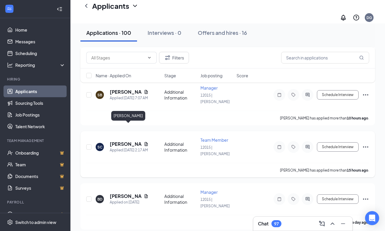
click at [129, 141] on h5 "[PERSON_NAME]" at bounding box center [126, 144] width 32 height 6
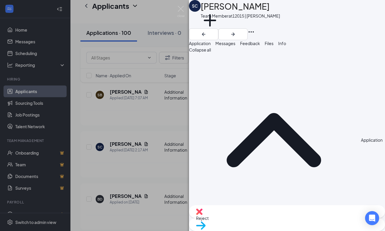
click at [235, 46] on span "Messages" at bounding box center [225, 43] width 20 height 5
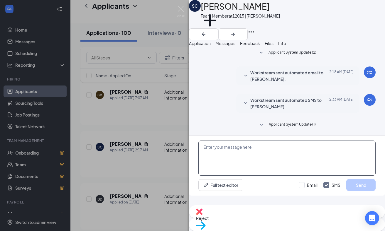
click at [258, 161] on textarea at bounding box center [286, 158] width 177 height 35
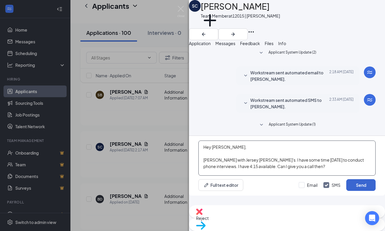
type textarea "Hey Sean, David Garrison with Jersey Mike's. I have some time Friday to conduct…"
click at [362, 191] on button "Send" at bounding box center [360, 185] width 29 height 12
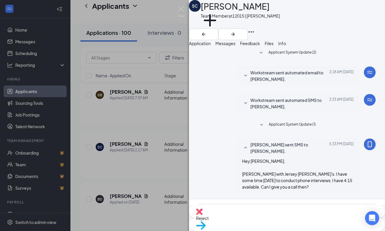
scroll to position [63, 0]
click at [178, 8] on img at bounding box center [180, 11] width 7 height 11
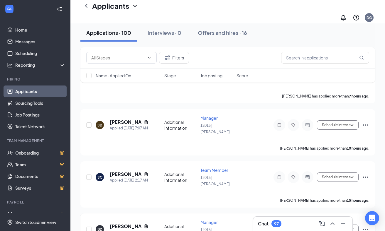
scroll to position [85, 0]
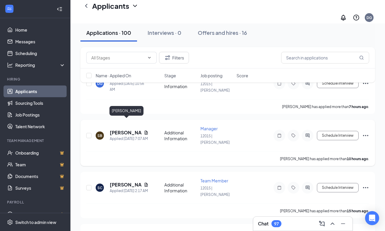
click at [118, 130] on h5 "[PERSON_NAME]" at bounding box center [126, 133] width 32 height 6
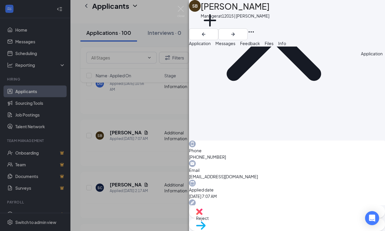
scroll to position [33, 0]
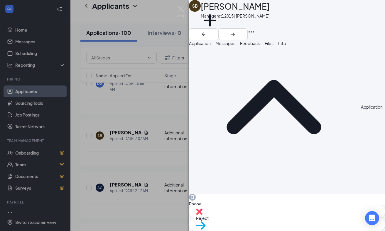
click at [235, 46] on span "Messages" at bounding box center [225, 43] width 20 height 5
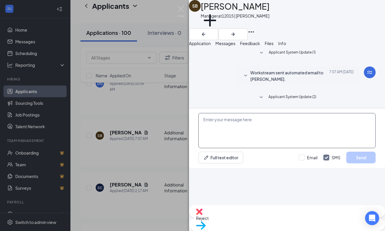
click at [247, 148] on textarea at bounding box center [286, 130] width 177 height 35
type textarea "J"
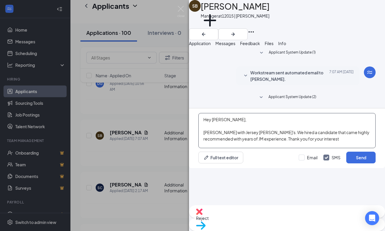
click at [294, 148] on textarea "Hey Stephen, David Garrison with Jersey MIke's. We hired a candidate that came …" at bounding box center [286, 130] width 177 height 35
click at [347, 148] on textarea "Hey Stephen, David Garrison with Jersey MIke's. We hired a GM candidate that ca…" at bounding box center [286, 130] width 177 height 35
click at [362, 148] on textarea "Hey Stephen, David Garrison with Jersey MIke's. We hired a GM candidate that ca…" at bounding box center [286, 130] width 177 height 35
click at [216, 148] on textarea "Hey Stephen, David Garrison with Jersey MIke's. We hired a GM candidate that ca…" at bounding box center [286, 130] width 177 height 35
click at [270, 148] on textarea "Hey Stephen, David Garrison with Jersey MIke's. We hired a GM candidate that ca…" at bounding box center [286, 130] width 177 height 35
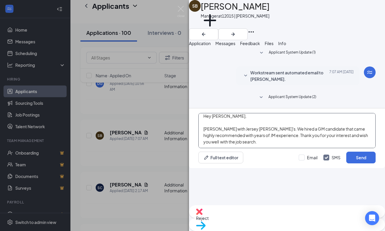
scroll to position [4, 0]
type textarea "Hey Stephen, David Garrison with Jersey MIke's. We hired a GM candidate that ca…"
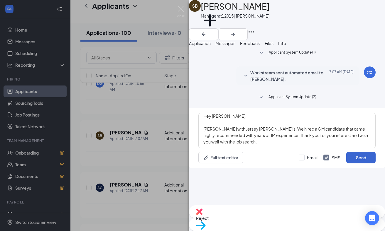
click at [356, 164] on button "Send" at bounding box center [360, 158] width 29 height 12
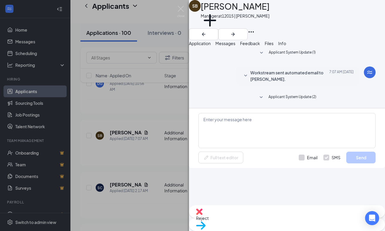
scroll to position [0, 0]
click at [180, 10] on img at bounding box center [180, 11] width 7 height 11
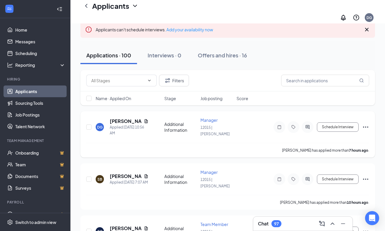
scroll to position [38, 0]
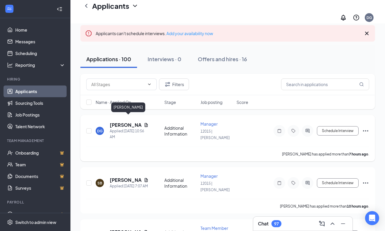
click at [121, 122] on h5 "[PERSON_NAME]" at bounding box center [126, 125] width 32 height 6
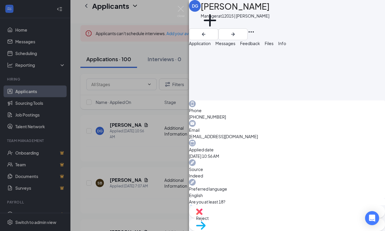
scroll to position [127, 0]
click at [235, 45] on span "Messages" at bounding box center [225, 43] width 20 height 5
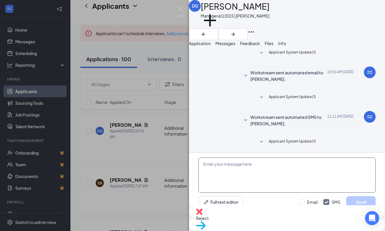
scroll to position [16, 0]
click at [250, 162] on textarea at bounding box center [286, 175] width 177 height 35
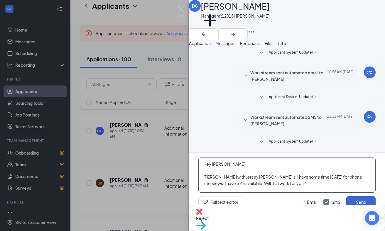
type textarea "Hey Dillan, David Garrison with Jersey Mike's. I have some time Friday for phon…"
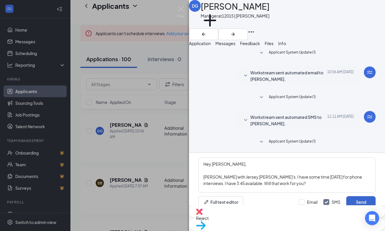
click at [354, 199] on button "Send" at bounding box center [360, 202] width 29 height 12
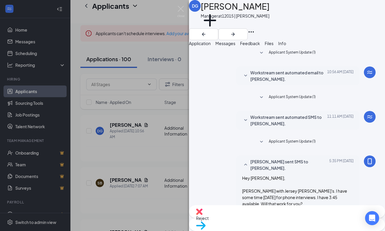
scroll to position [80, 0]
click at [177, 9] on div "DG Dillan Goble Manager at 12015 | JM Cullman Add a tag Application Messages Fe…" at bounding box center [192, 115] width 385 height 231
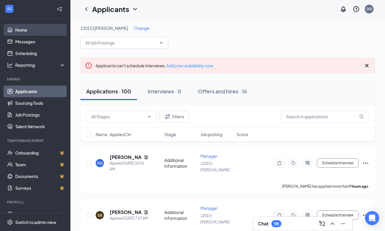
scroll to position [0, 0]
click at [29, 29] on link "Home" at bounding box center [40, 30] width 50 height 12
